Goal: Use online tool/utility: Utilize a website feature to perform a specific function

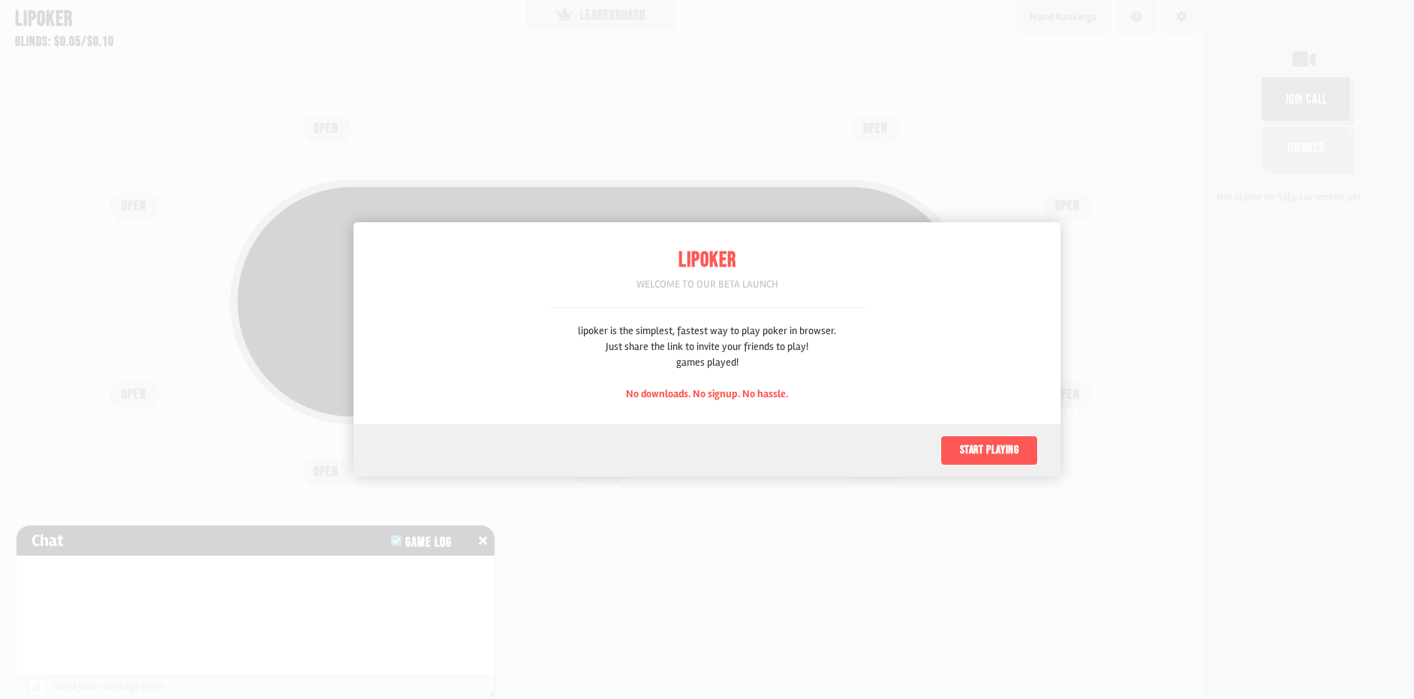
scroll to position [75, 0]
click at [986, 452] on button "Start playing" at bounding box center [989, 450] width 98 height 30
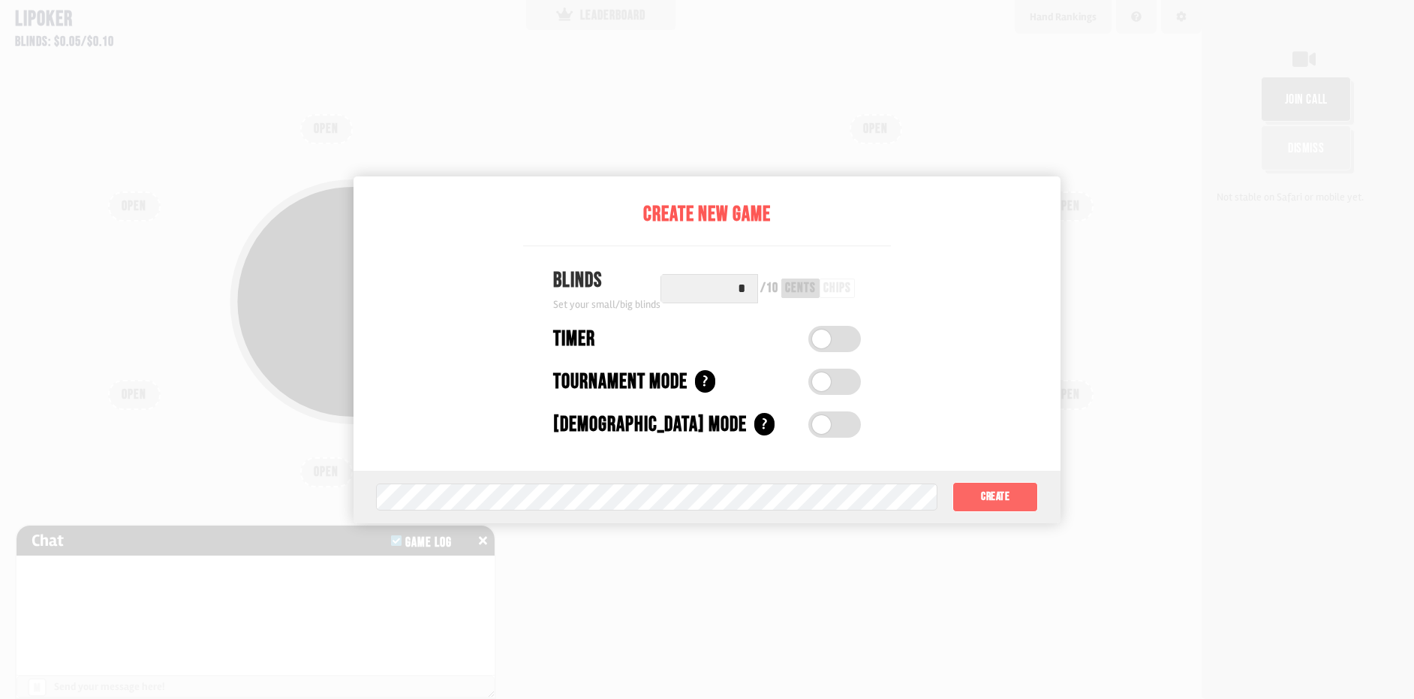
click at [1004, 500] on button "Create" at bounding box center [995, 497] width 86 height 30
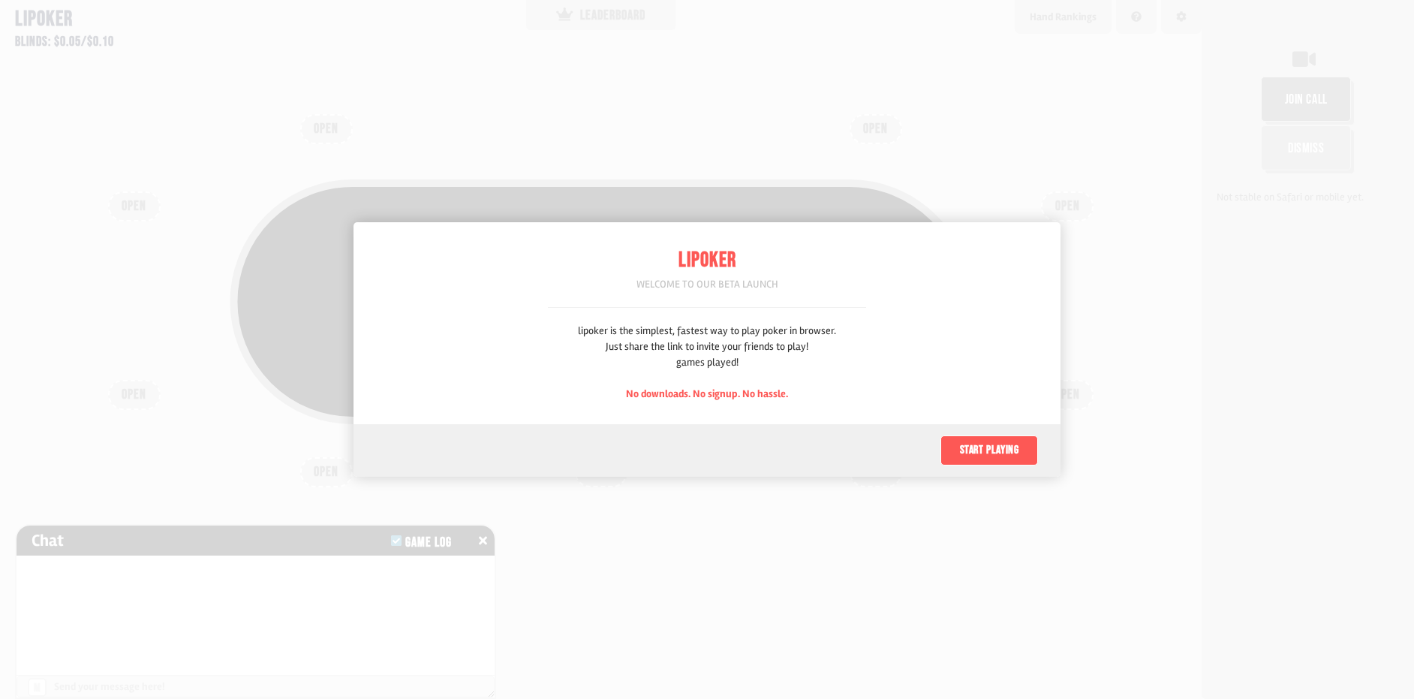
scroll to position [75, 0]
click at [1013, 452] on button "Start playing" at bounding box center [989, 450] width 98 height 30
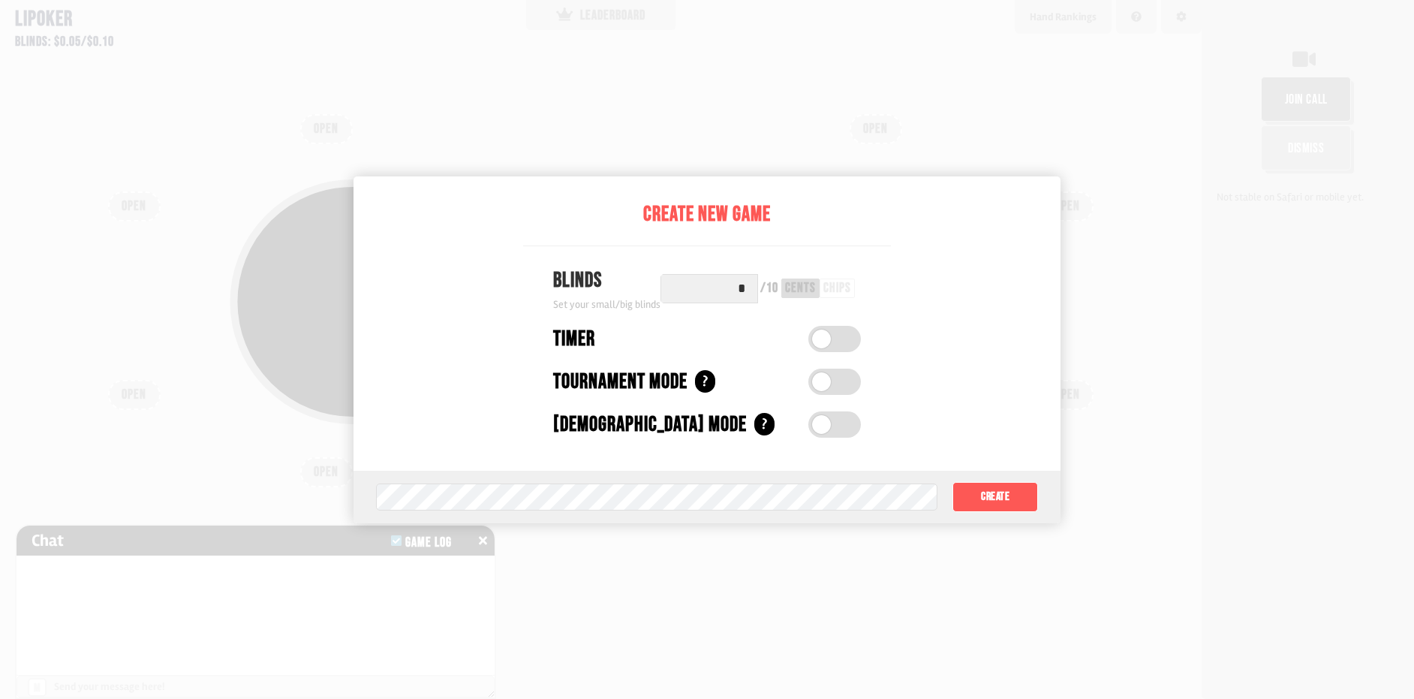
drag, startPoint x: 727, startPoint y: 287, endPoint x: 771, endPoint y: 287, distance: 44.3
click at [770, 287] on div "* / 10 cents chips" at bounding box center [760, 288] width 200 height 29
type input "**"
click at [807, 341] on div "Timer" at bounding box center [707, 339] width 368 height 32
click at [824, 341] on span at bounding box center [821, 338] width 19 height 19
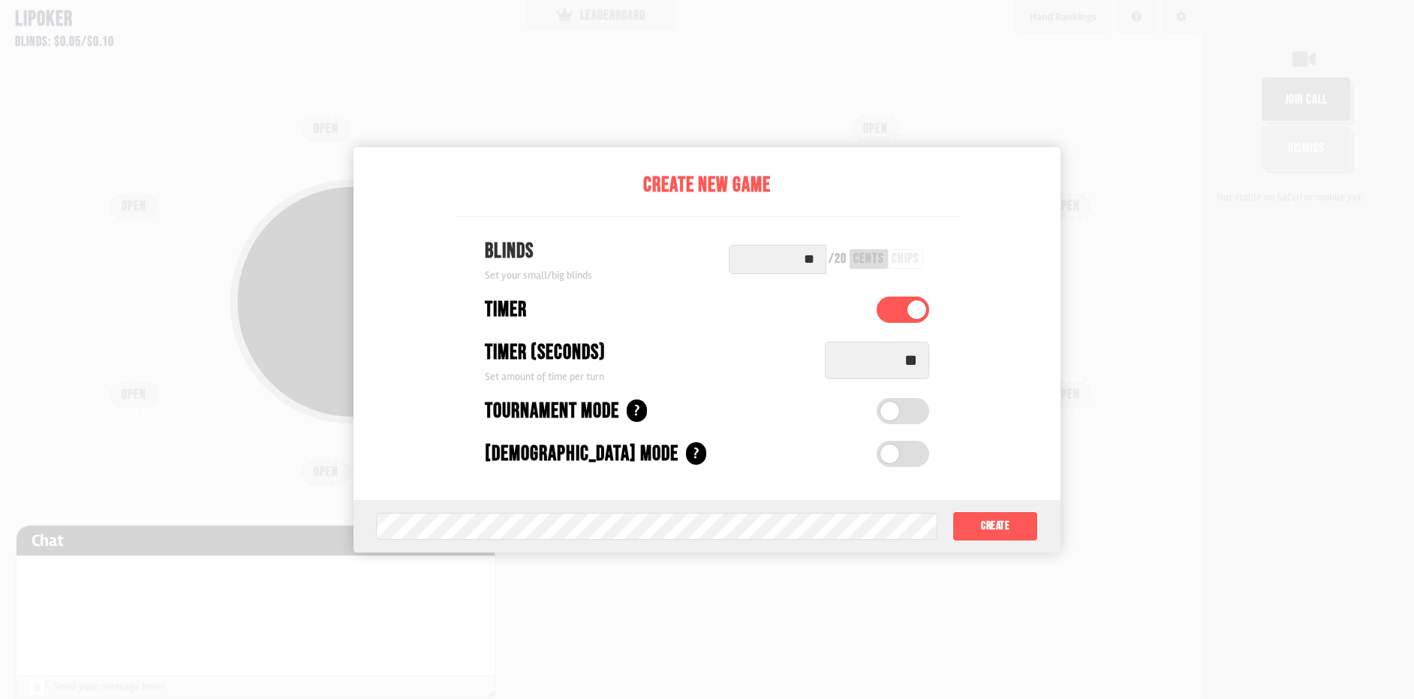
click at [915, 410] on label at bounding box center [902, 411] width 53 height 26
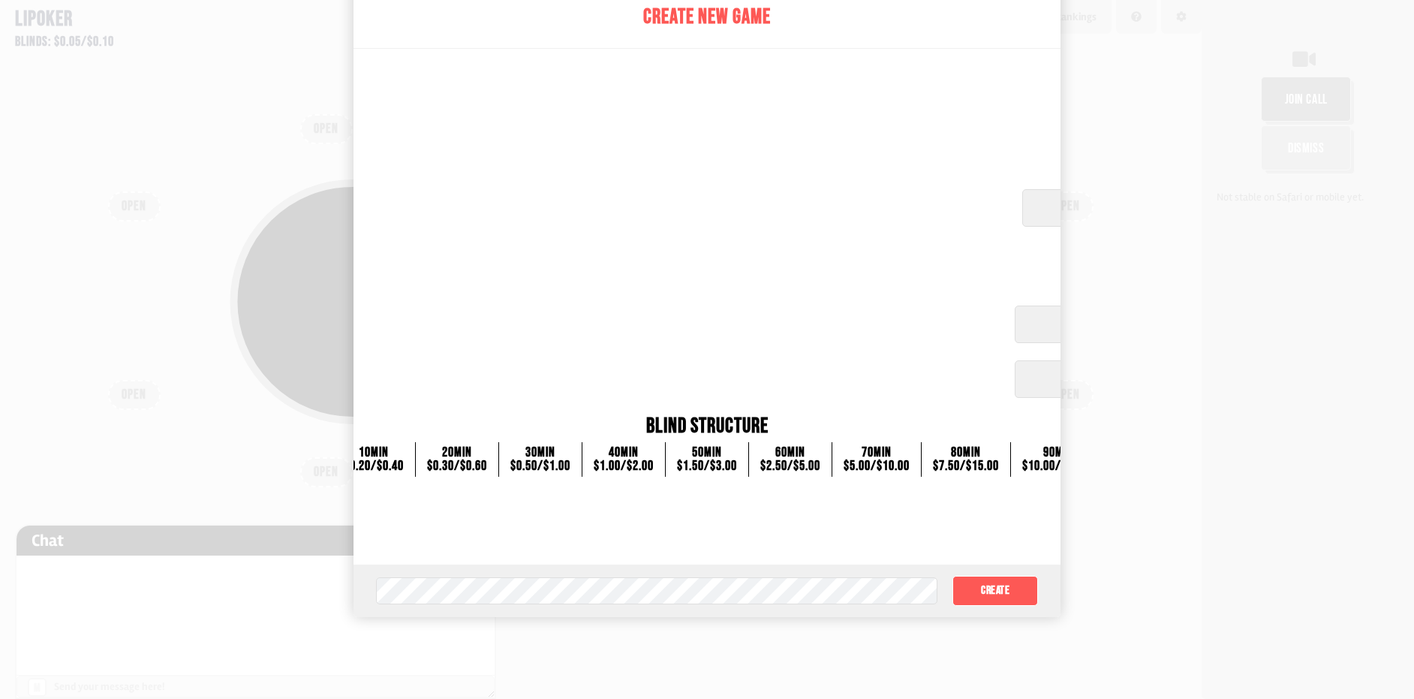
scroll to position [150, 0]
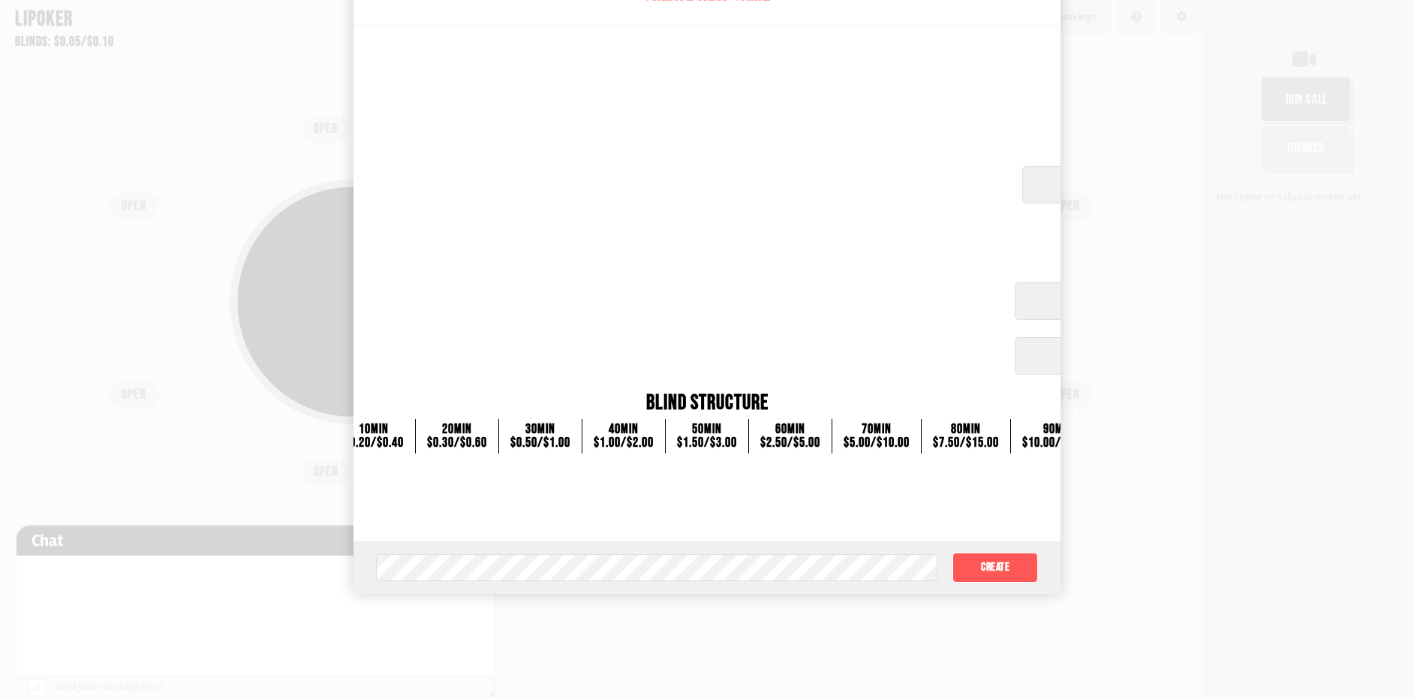
drag, startPoint x: 975, startPoint y: 403, endPoint x: 961, endPoint y: 418, distance: 20.7
click at [961, 418] on div "Blind Structure < 0 min $0.10 / $0.20 10 min $0.20 / $0.40 20 min $0.30 / $0.60…" at bounding box center [707, 420] width 1146 height 66
drag, startPoint x: 953, startPoint y: 424, endPoint x: 943, endPoint y: 427, distance: 10.2
click at [943, 427] on div "80 min" at bounding box center [966, 429] width 66 height 14
click at [1070, 299] on div at bounding box center [707, 349] width 1414 height 699
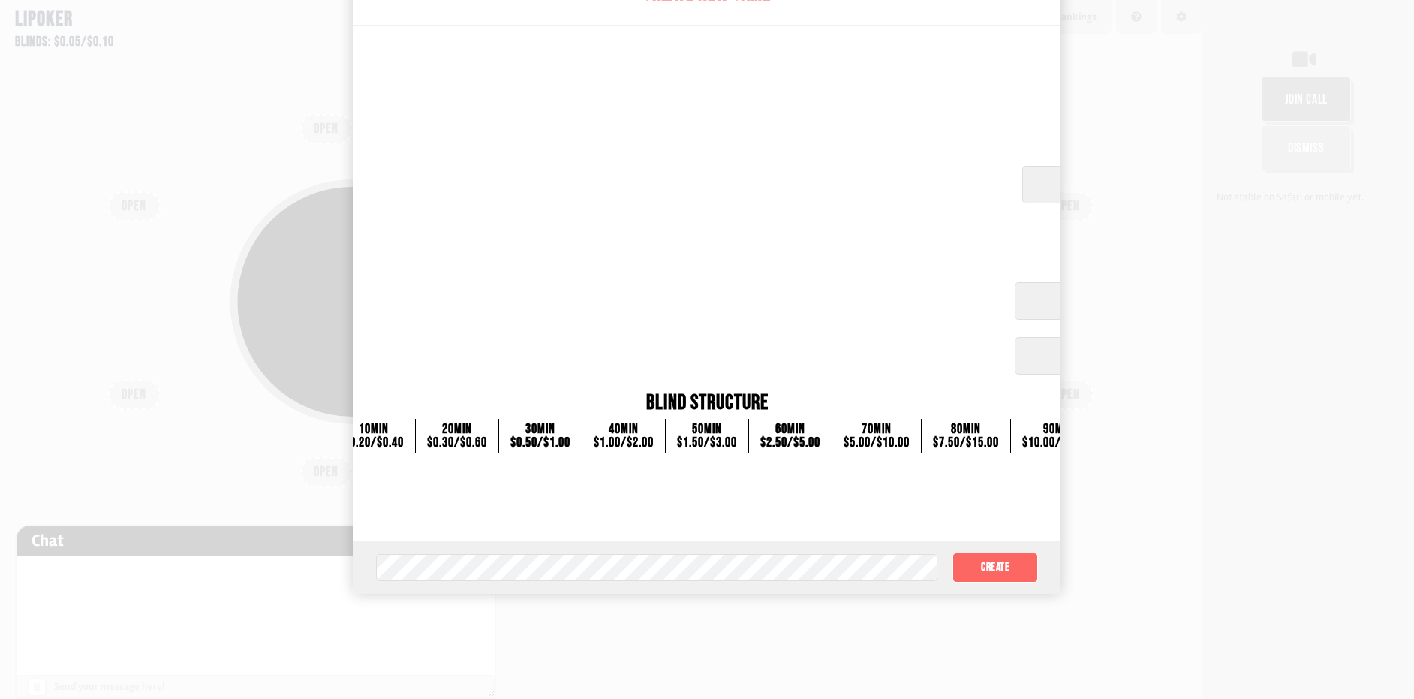
click at [993, 552] on button "Create" at bounding box center [995, 567] width 86 height 30
